Goal: Task Accomplishment & Management: Complete application form

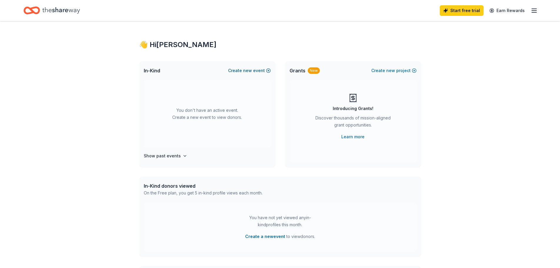
click at [237, 70] on button "Create new event" at bounding box center [249, 70] width 43 height 7
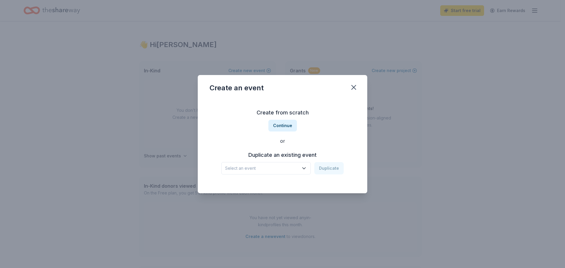
click at [275, 167] on span "Select an event" at bounding box center [262, 168] width 74 height 7
click at [247, 186] on div "[DATE]" at bounding box center [237, 184] width 20 height 7
click at [327, 167] on button "Duplicate" at bounding box center [328, 168] width 29 height 12
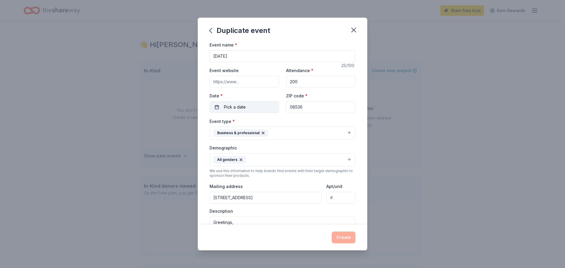
click at [242, 105] on span "Pick a date" at bounding box center [235, 107] width 22 height 7
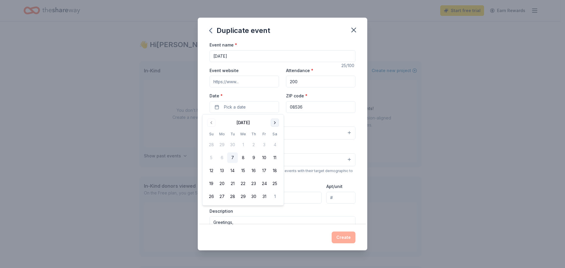
click at [276, 124] on button "Go to next month" at bounding box center [275, 123] width 8 height 8
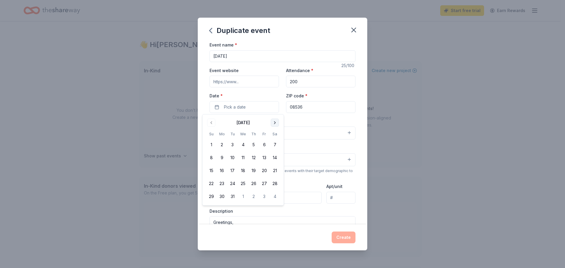
click at [276, 124] on button "Go to next month" at bounding box center [275, 123] width 8 height 8
click at [222, 158] on button "4" at bounding box center [222, 157] width 11 height 11
click at [353, 118] on div "Event name * Teacher Appreciation Week 25 /100 Event website Attendance * 200 D…" at bounding box center [282, 132] width 169 height 183
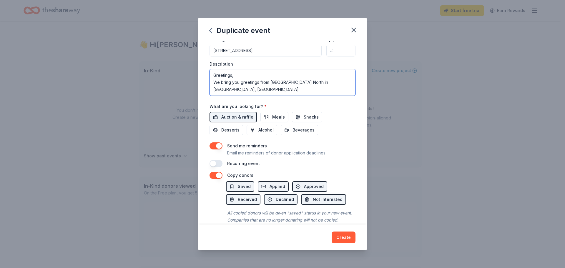
scroll to position [12, 0]
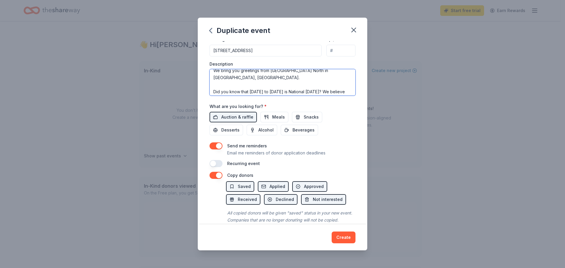
click at [260, 85] on textarea "Greetings, We bring you greetings from High School North in Plainsboro, NJ. Did…" at bounding box center [282, 82] width 146 height 26
click at [292, 84] on textarea "Greetings, We bring you greetings from High School North in Plainsboro, NJ. Did…" at bounding box center [282, 82] width 146 height 26
click at [303, 84] on textarea "Greetings, We bring you greetings from High School North in Plainsboro, NJ. Did…" at bounding box center [282, 82] width 146 height 26
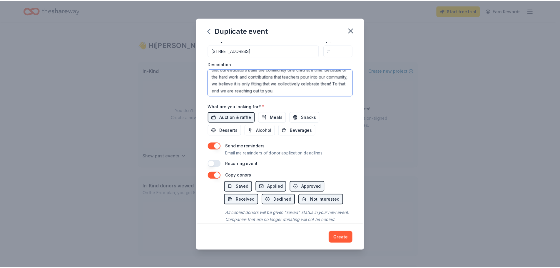
scroll to position [164, 0]
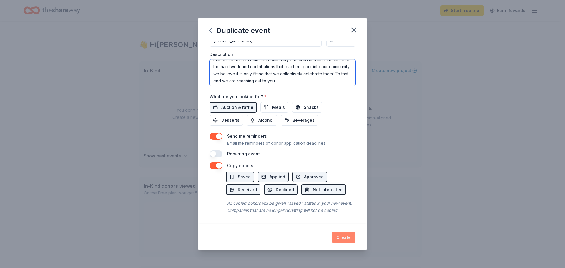
type textarea "Greetings, We bring you greetings from [GEOGRAPHIC_DATA] North in [GEOGRAPHIC_D…"
click at [344, 241] on button "Create" at bounding box center [344, 238] width 24 height 12
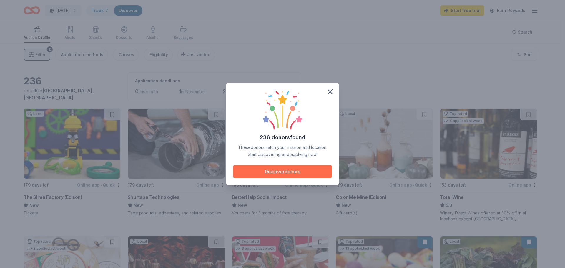
click at [304, 170] on button "Discover donors" at bounding box center [282, 171] width 99 height 13
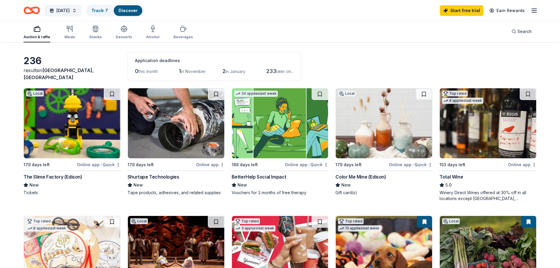
scroll to position [29, 0]
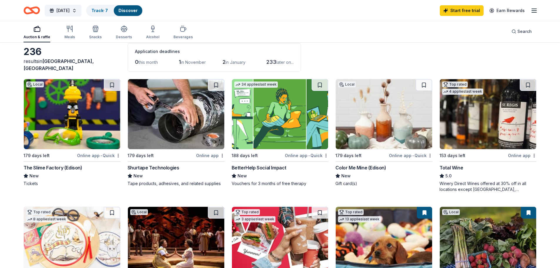
click at [392, 125] on img at bounding box center [384, 114] width 96 height 70
click at [425, 84] on button at bounding box center [424, 85] width 16 height 12
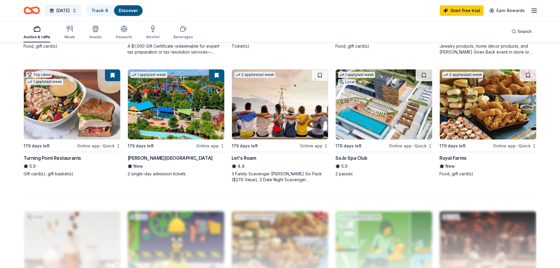
scroll to position [324, 0]
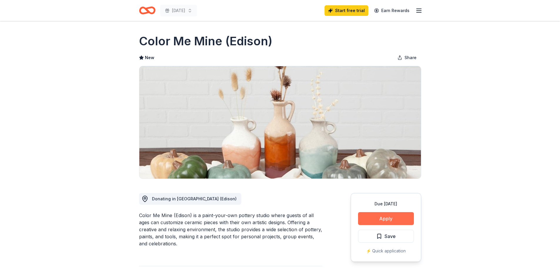
click at [386, 218] on button "Apply" at bounding box center [386, 218] width 56 height 13
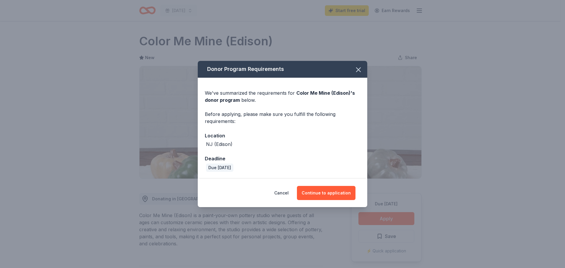
drag, startPoint x: 319, startPoint y: 195, endPoint x: 339, endPoint y: 201, distance: 20.7
click at [319, 195] on button "Continue to application" at bounding box center [326, 193] width 59 height 14
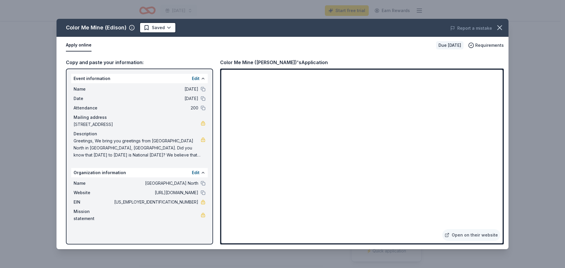
click at [500, 28] on icon "button" at bounding box center [499, 28] width 4 height 4
